Goal: Task Accomplishment & Management: Use online tool/utility

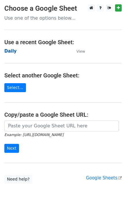
click at [10, 50] on strong "Daily" at bounding box center [10, 51] width 12 height 5
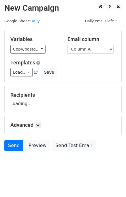
scroll to position [3, 0]
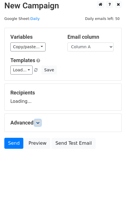
click at [39, 123] on icon at bounding box center [37, 122] width 3 height 3
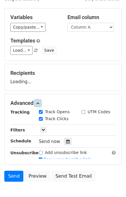
scroll to position [51, 0]
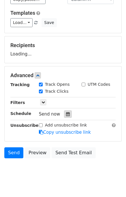
click at [66, 112] on icon at bounding box center [68, 114] width 4 height 4
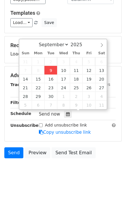
type input "2025-09-09 12:04"
type input "04"
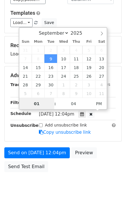
type input "01"
type input "2025-09-09 13:04"
click at [104, 153] on div "Send on Sep 9 at 12:04pm Preview Send Test Email" at bounding box center [63, 162] width 126 height 28
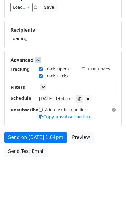
scroll to position [74, 0]
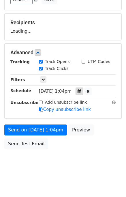
click at [82, 88] on div at bounding box center [80, 92] width 8 height 8
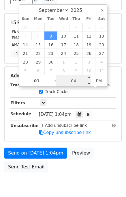
click at [73, 79] on input "04" at bounding box center [73, 81] width 35 height 12
type input "00"
type input "2025-09-09 13:00"
click at [100, 157] on div "Send on Sep 9 at 1:04pm Preview Send Test Email" at bounding box center [63, 162] width 126 height 28
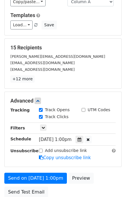
scroll to position [97, 0]
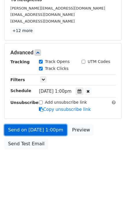
click at [35, 129] on link "Send on Sep 9 at 1:00pm" at bounding box center [35, 130] width 63 height 11
click at [35, 128] on link "Send on Sep 9 at 1:00pm" at bounding box center [35, 130] width 63 height 11
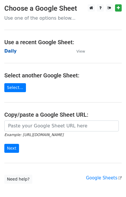
click at [12, 52] on strong "Daily" at bounding box center [10, 51] width 12 height 5
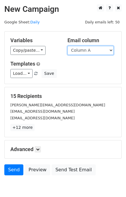
click at [104, 50] on select "Column A Column B Column C Column D Column E" at bounding box center [91, 50] width 46 height 9
select select "Column B"
click at [68, 46] on select "Column A Column B Column C Column D Column E" at bounding box center [91, 50] width 46 height 9
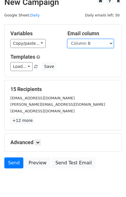
scroll to position [27, 0]
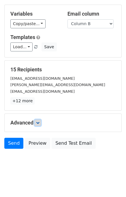
click at [40, 123] on icon at bounding box center [37, 122] width 3 height 3
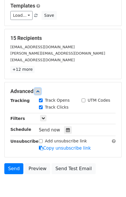
scroll to position [82, 0]
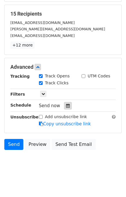
click at [66, 105] on icon at bounding box center [68, 106] width 4 height 4
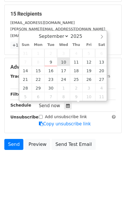
type input "2025-09-10 12:00"
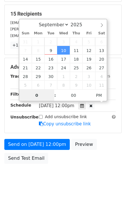
type input "02"
type input "2025-09-10 14:00"
click at [115, 155] on div "Send on Sep 10 at 12:00pm Preview Send Test Email" at bounding box center [63, 153] width 126 height 28
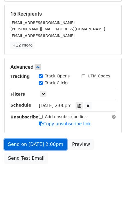
click at [52, 142] on link "Send on Sep 10 at 2:00pm" at bounding box center [35, 144] width 63 height 11
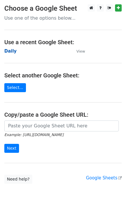
click at [14, 53] on strong "Daily" at bounding box center [10, 51] width 12 height 5
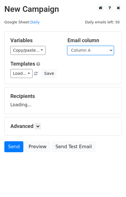
click at [99, 49] on select "Column A Column B Column C Column D Column E" at bounding box center [91, 50] width 46 height 9
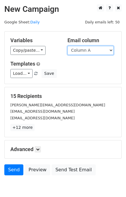
click at [93, 48] on select "Column A Column B Column C Column D Column E" at bounding box center [91, 50] width 46 height 9
select select "Column C"
click at [68, 46] on select "Column A Column B Column C Column D Column E" at bounding box center [91, 50] width 46 height 9
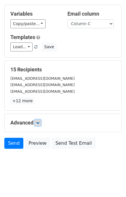
click at [40, 124] on link at bounding box center [38, 123] width 6 height 6
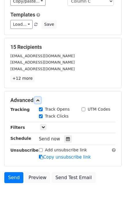
scroll to position [72, 0]
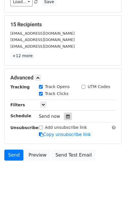
click at [66, 115] on icon at bounding box center [68, 117] width 4 height 4
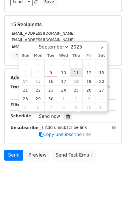
type input "2025-09-11 12:00"
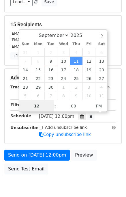
scroll to position [0, 0]
type input "03"
type input "2025-09-11 15:00"
click at [108, 150] on div "Send on Sep 11 at 12:00pm Preview Send Test Email" at bounding box center [63, 164] width 126 height 28
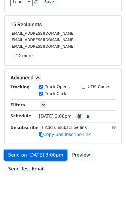
click at [51, 153] on link "Send on Sep 11 at 3:00pm" at bounding box center [35, 155] width 63 height 11
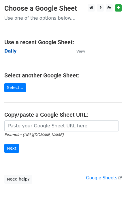
click at [13, 51] on strong "Daily" at bounding box center [10, 51] width 12 height 5
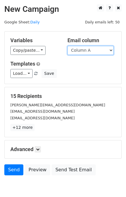
click at [89, 50] on select "Column A Column B Column C Column D Column E" at bounding box center [91, 50] width 46 height 9
select select "Column D"
click at [68, 46] on select "Column A Column B Column C Column D Column E" at bounding box center [91, 50] width 46 height 9
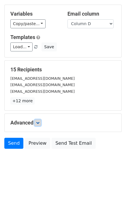
click at [41, 123] on link at bounding box center [38, 123] width 6 height 6
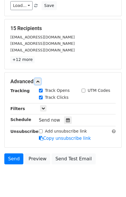
scroll to position [68, 0]
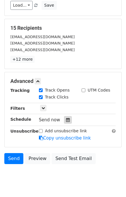
click at [66, 118] on icon at bounding box center [68, 120] width 4 height 4
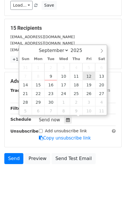
type input "2025-09-12 12:00"
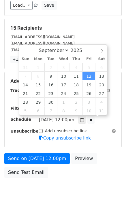
scroll to position [0, 0]
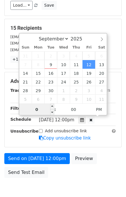
type input "04"
type input "2025-09-12 16:00"
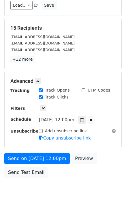
click at [106, 154] on div "Send on Sep 12 at 12:00pm Preview Send Test Email" at bounding box center [63, 167] width 126 height 28
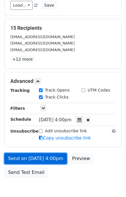
click at [39, 157] on link "Send on Sep 12 at 4:00pm" at bounding box center [35, 158] width 63 height 11
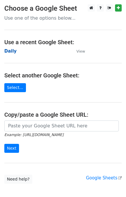
click at [12, 50] on strong "Daily" at bounding box center [10, 51] width 12 height 5
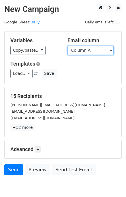
click at [83, 53] on select "Column A Column B Column C Column D Column E" at bounding box center [91, 50] width 46 height 9
select select "Column E"
click at [68, 46] on select "Column A Column B Column C Column D Column E" at bounding box center [91, 50] width 46 height 9
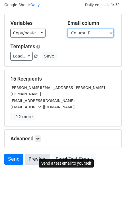
scroll to position [27, 0]
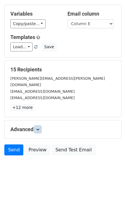
click at [38, 128] on icon at bounding box center [37, 129] width 3 height 3
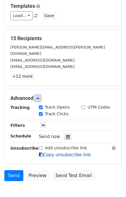
scroll to position [82, 0]
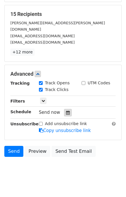
click at [66, 111] on icon at bounding box center [68, 113] width 4 height 4
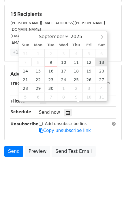
type input "2025-09-13 12:00"
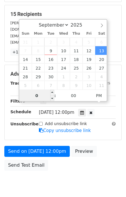
type input "05"
type input "2025-09-13 17:00"
click at [122, 146] on div "Send on Sep 13 at 12:00pm Preview Send Test Email" at bounding box center [63, 160] width 126 height 28
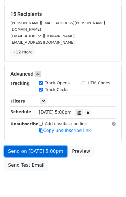
click at [34, 146] on link "Send on Sep 13 at 5:00pm" at bounding box center [35, 151] width 63 height 11
